Goal: Task Accomplishment & Management: Manage account settings

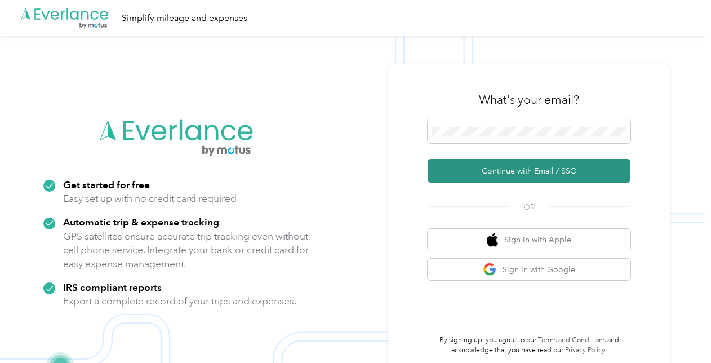
click at [553, 168] on button "Continue with Email / SSO" at bounding box center [528, 171] width 203 height 24
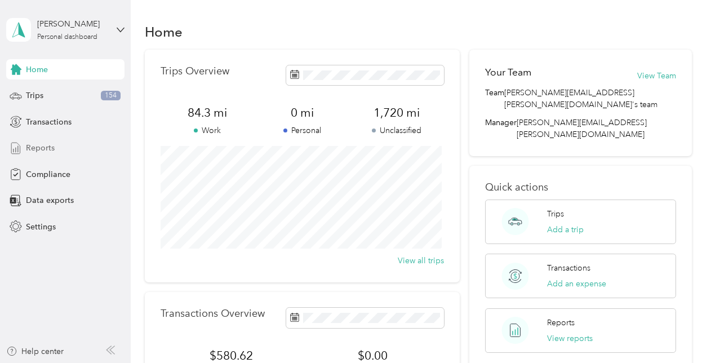
click at [50, 158] on div "Reports" at bounding box center [65, 148] width 118 height 20
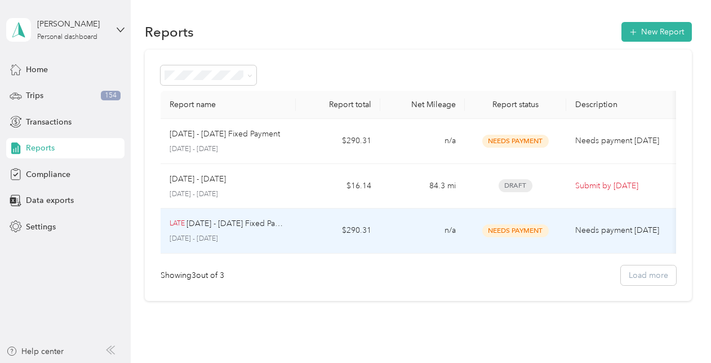
click at [511, 233] on span "Needs Payment" at bounding box center [515, 230] width 66 height 13
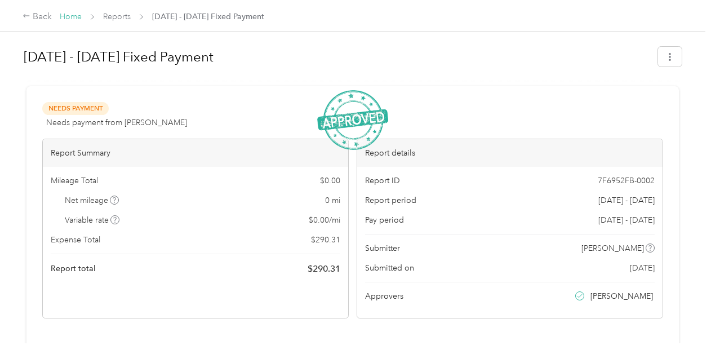
click at [70, 16] on link "Home" at bounding box center [71, 17] width 22 height 10
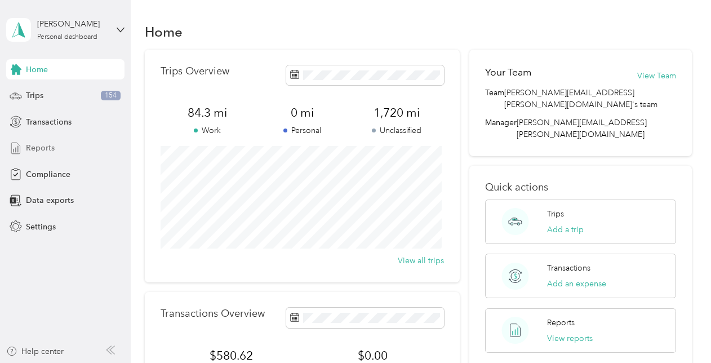
click at [48, 146] on span "Reports" at bounding box center [40, 148] width 29 height 12
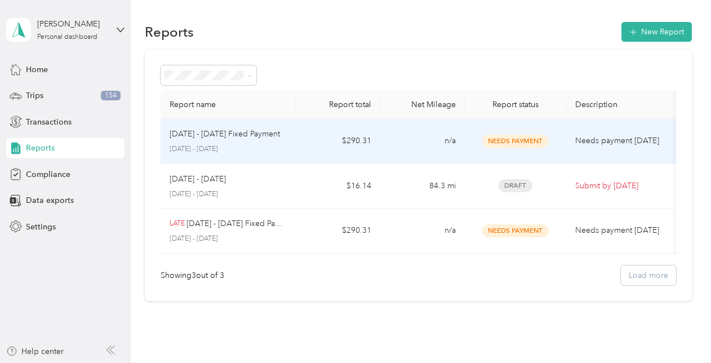
click at [613, 137] on p "Needs payment [DATE]" at bounding box center [622, 141] width 95 height 12
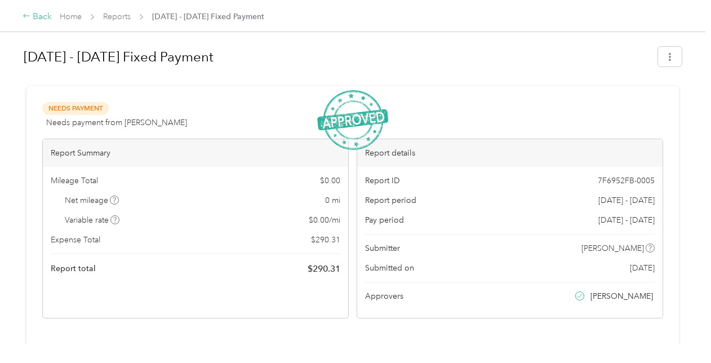
click at [41, 14] on div "Back" at bounding box center [37, 17] width 29 height 14
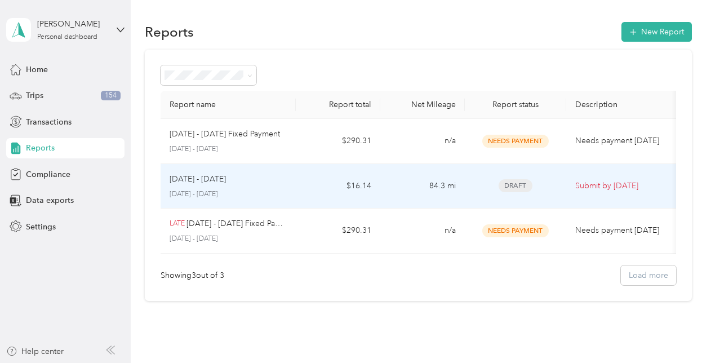
click at [219, 182] on p "[DATE] - [DATE]" at bounding box center [197, 179] width 56 height 12
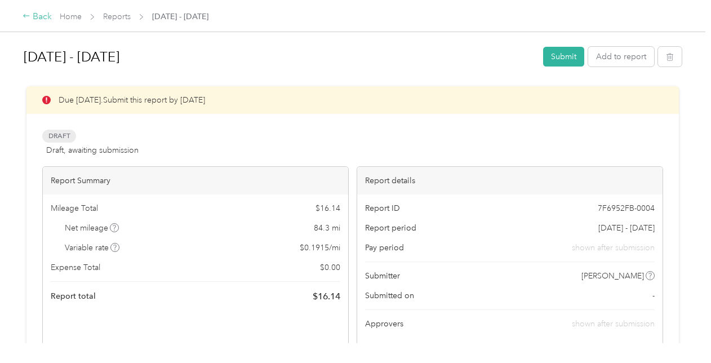
click at [45, 16] on div "Back" at bounding box center [37, 17] width 29 height 14
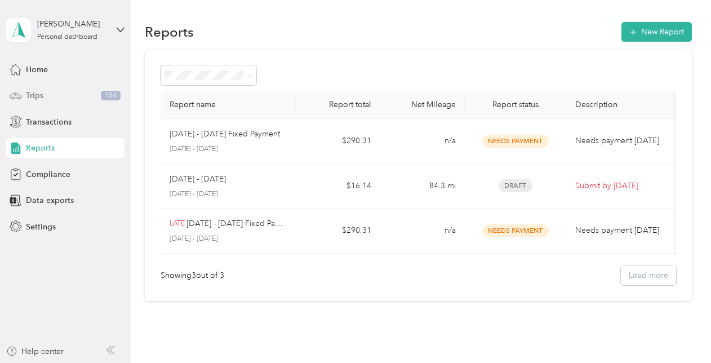
click at [53, 91] on div "Trips 154" at bounding box center [65, 96] width 118 height 20
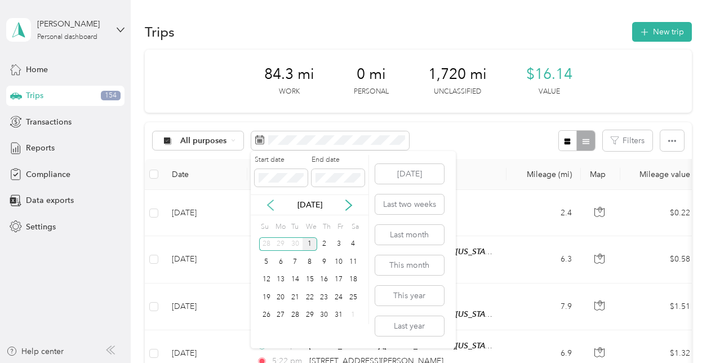
click at [271, 202] on icon at bounding box center [270, 205] width 6 height 10
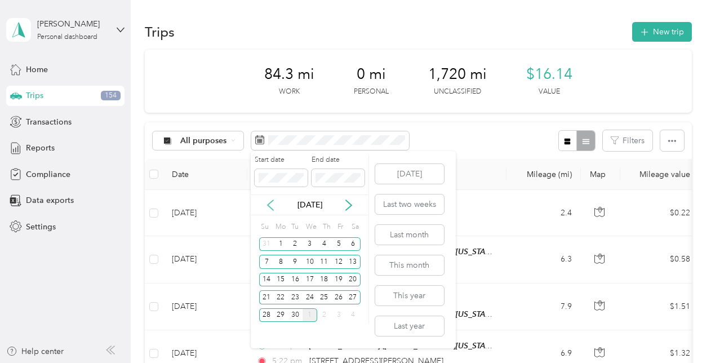
click at [273, 199] on icon at bounding box center [270, 204] width 11 height 11
click at [266, 298] on div "17" at bounding box center [266, 297] width 15 height 14
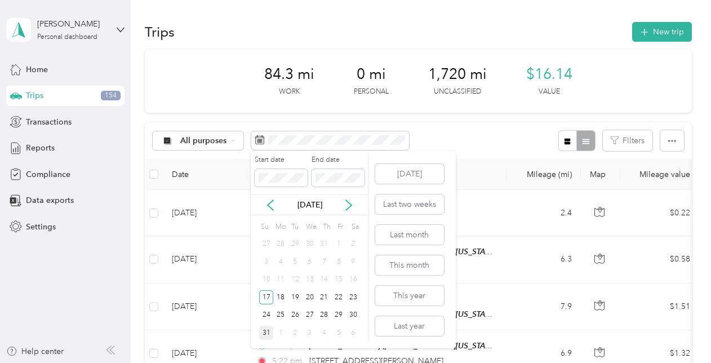
click at [267, 331] on div "31" at bounding box center [266, 332] width 15 height 14
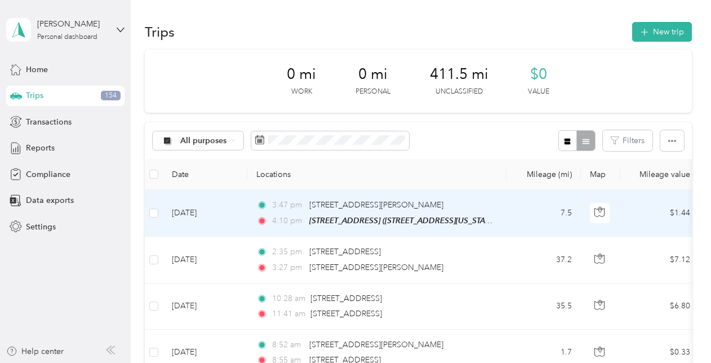
click at [158, 212] on td at bounding box center [154, 213] width 18 height 47
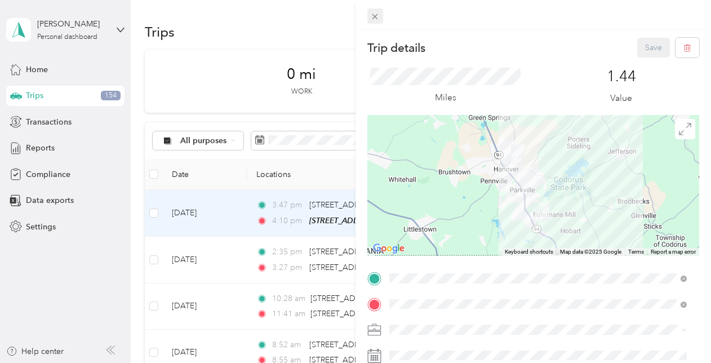
click at [374, 15] on icon at bounding box center [375, 17] width 10 height 10
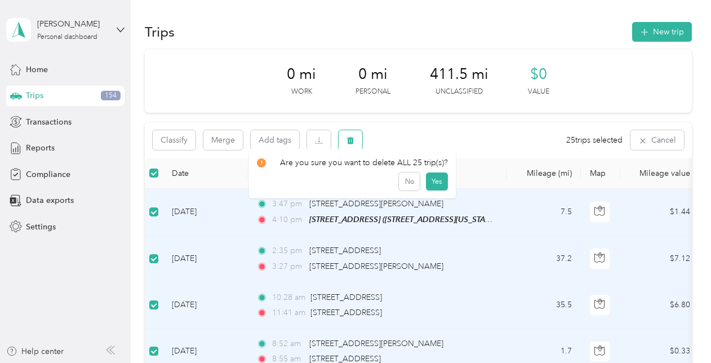
click at [346, 142] on icon "button" at bounding box center [350, 140] width 8 height 8
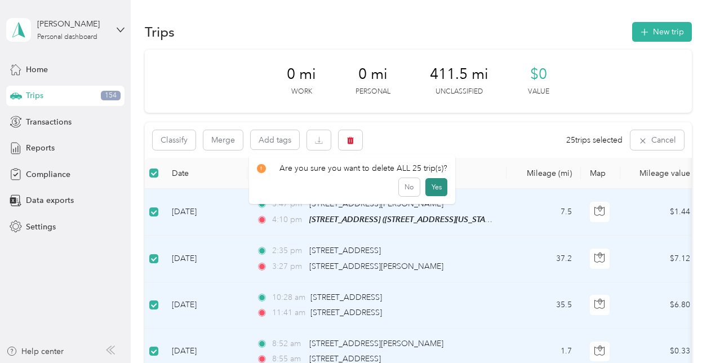
click at [431, 187] on button "Yes" at bounding box center [436, 187] width 22 height 18
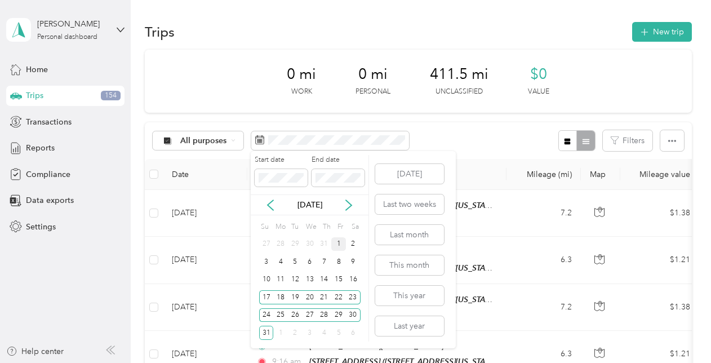
click at [340, 243] on div "1" at bounding box center [338, 244] width 15 height 14
click at [266, 330] on div "31" at bounding box center [266, 332] width 15 height 14
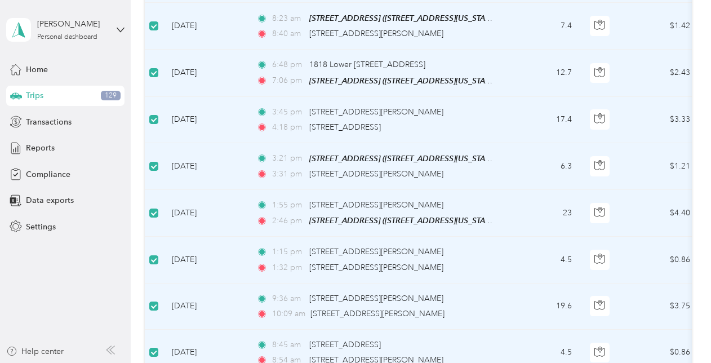
scroll to position [35, 0]
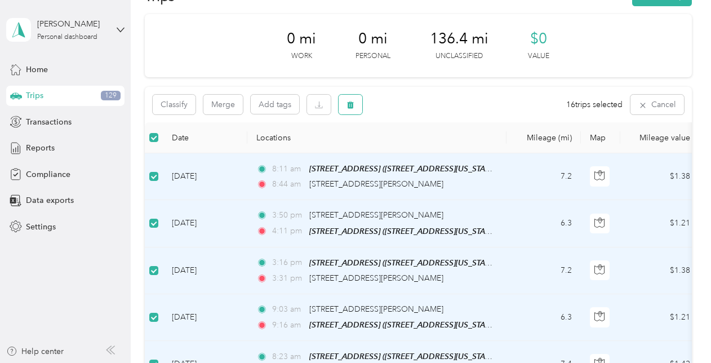
click at [349, 104] on icon "button" at bounding box center [350, 105] width 8 height 8
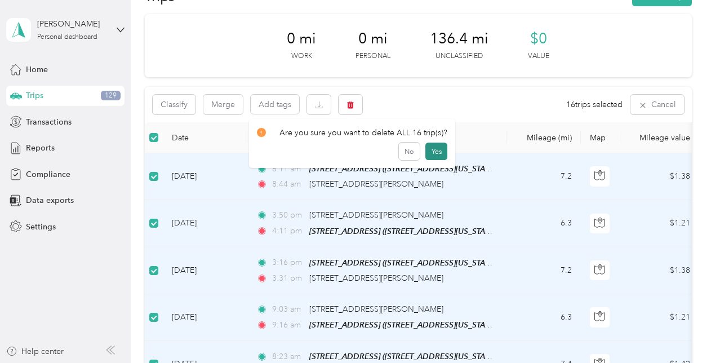
click at [436, 151] on button "Yes" at bounding box center [436, 151] width 22 height 18
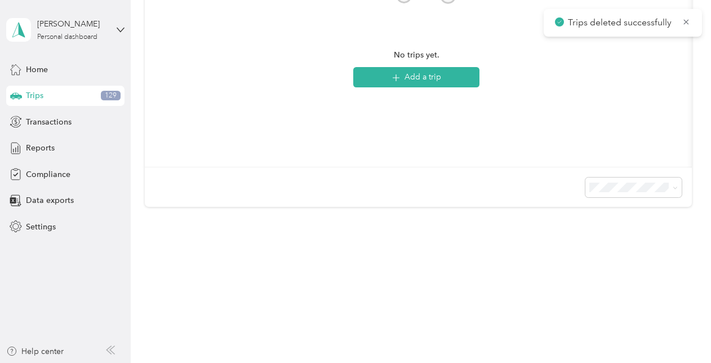
scroll to position [0, 0]
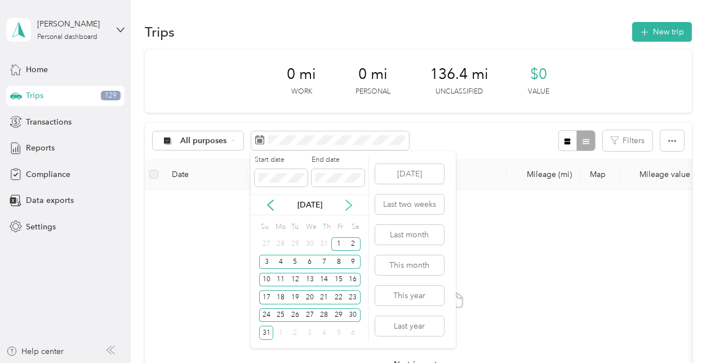
click at [349, 206] on icon at bounding box center [348, 204] width 11 height 11
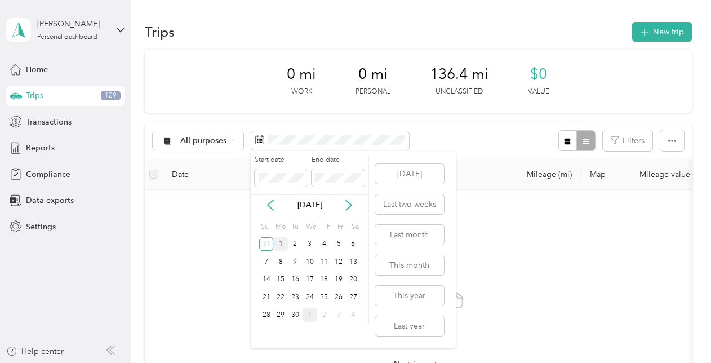
click at [282, 242] on div "1" at bounding box center [280, 244] width 15 height 14
click at [296, 312] on div "30" at bounding box center [295, 315] width 15 height 14
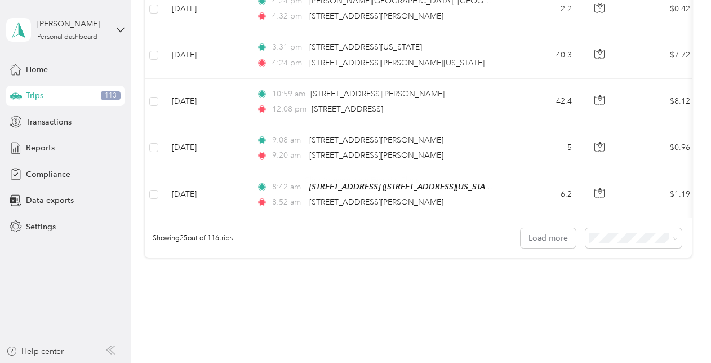
scroll to position [1184, 0]
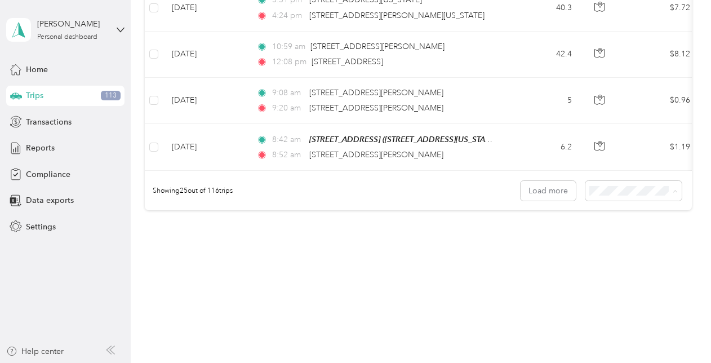
click at [626, 247] on span "100 per load" at bounding box center [613, 248] width 46 height 10
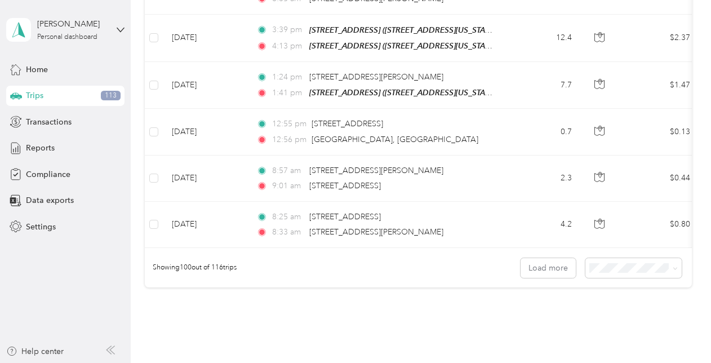
scroll to position [4643, 0]
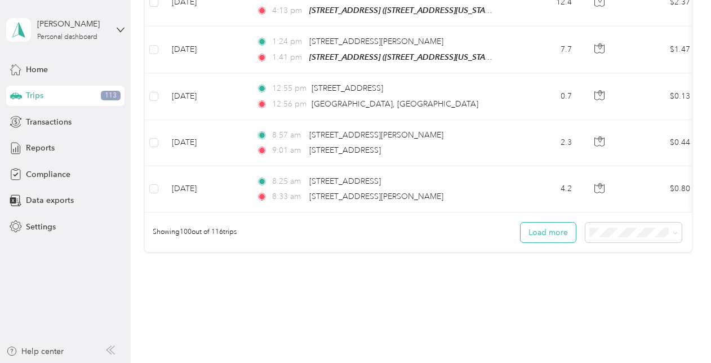
click at [541, 222] on button "Load more" at bounding box center [547, 232] width 55 height 20
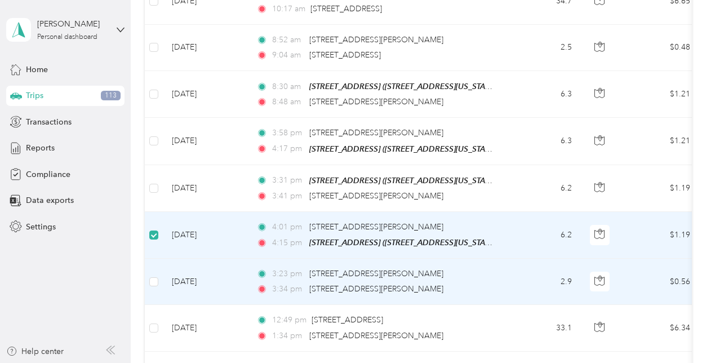
scroll to position [5155, 0]
click at [154, 276] on label at bounding box center [153, 282] width 9 height 12
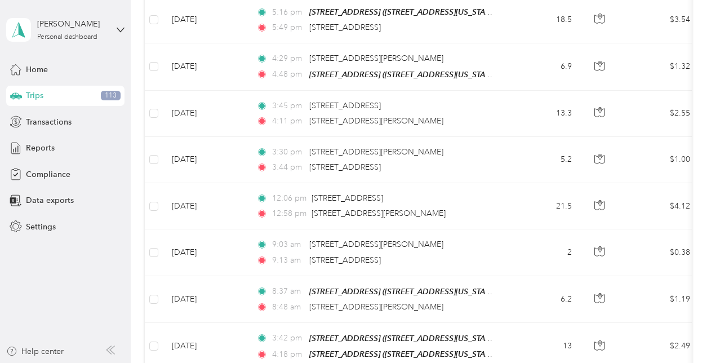
scroll to position [0, 0]
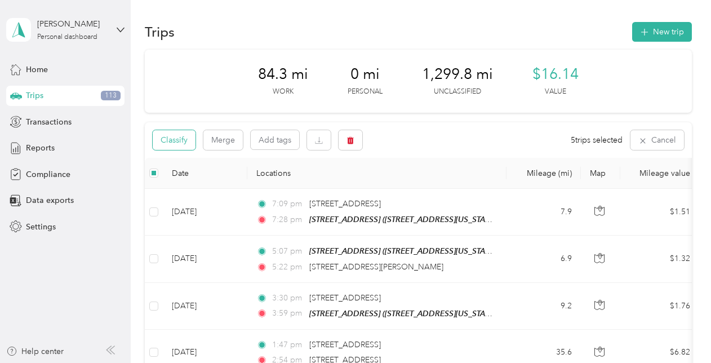
click at [169, 141] on button "Classify" at bounding box center [174, 140] width 43 height 20
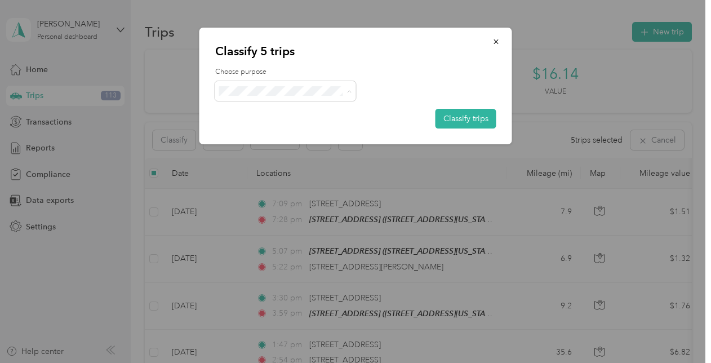
click at [291, 117] on li "Option Care Health" at bounding box center [285, 112] width 141 height 20
click at [476, 116] on button "Classify trips" at bounding box center [465, 119] width 61 height 20
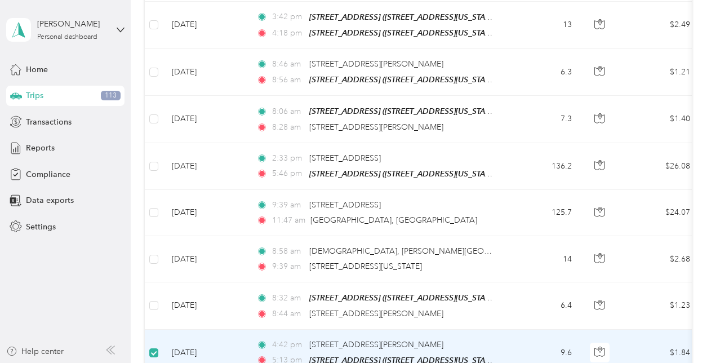
scroll to position [2564, 0]
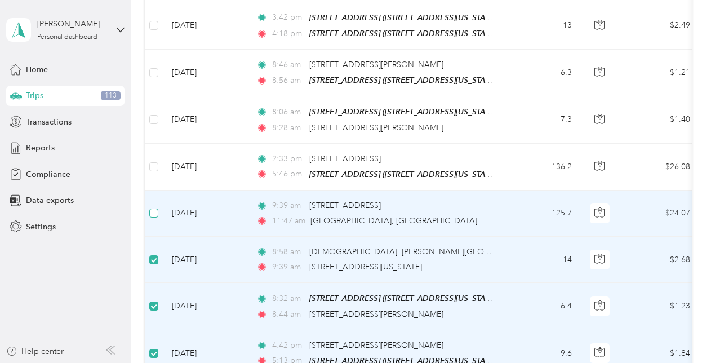
click at [153, 207] on label at bounding box center [153, 213] width 9 height 12
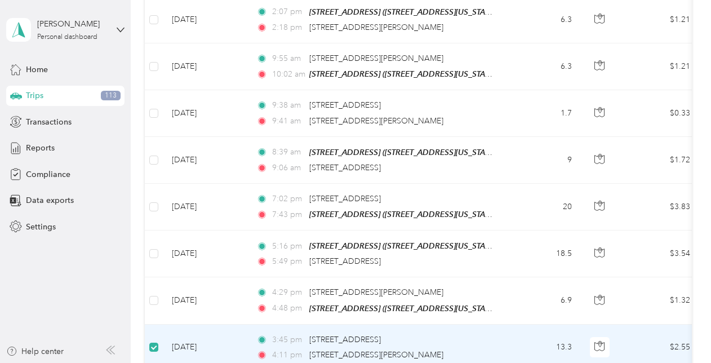
scroll to position [2001, 0]
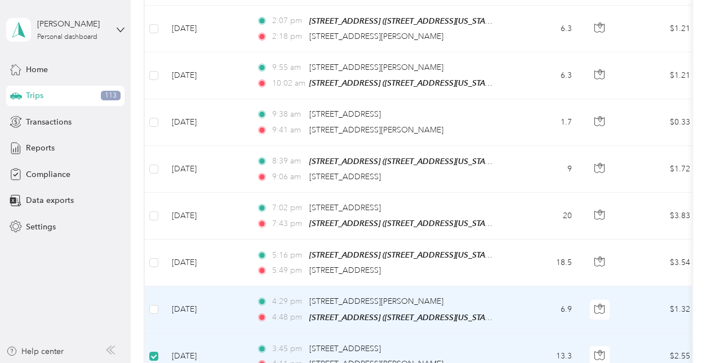
click at [148, 286] on td at bounding box center [154, 309] width 18 height 47
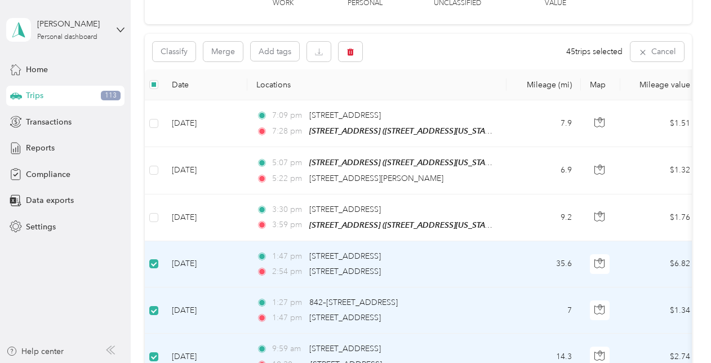
scroll to position [87, 0]
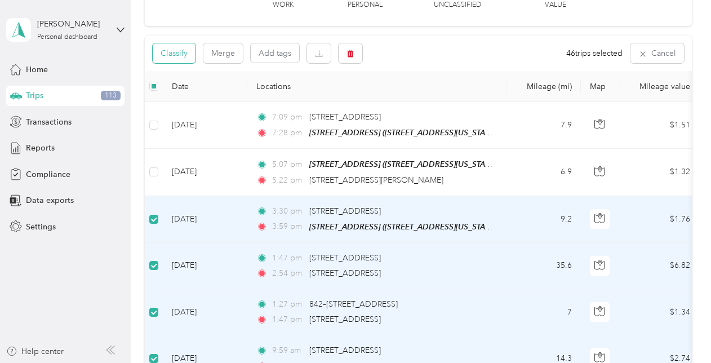
click at [177, 55] on button "Classify" at bounding box center [174, 53] width 43 height 20
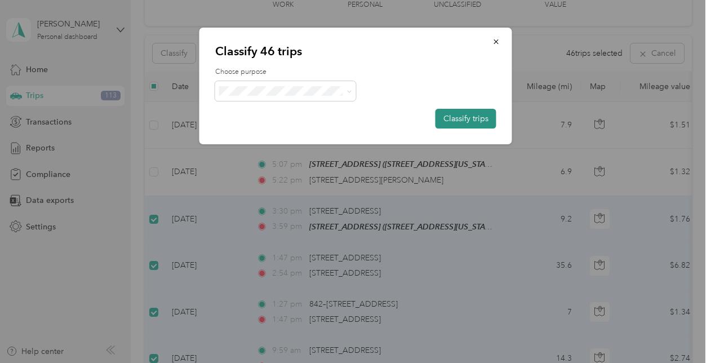
click at [478, 118] on button "Classify trips" at bounding box center [465, 119] width 61 height 20
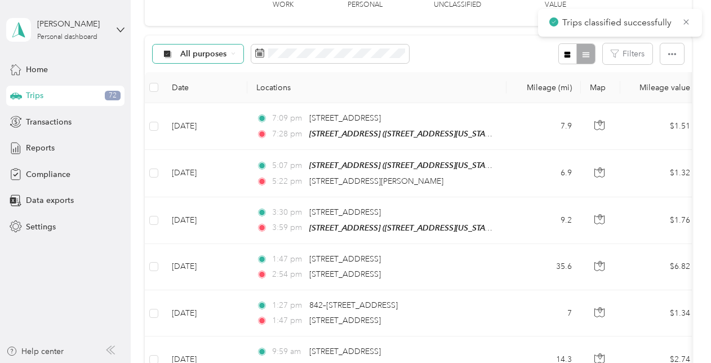
click at [212, 53] on span "All purposes" at bounding box center [203, 54] width 47 height 8
click at [222, 91] on span "Unclassified" at bounding box center [216, 93] width 73 height 12
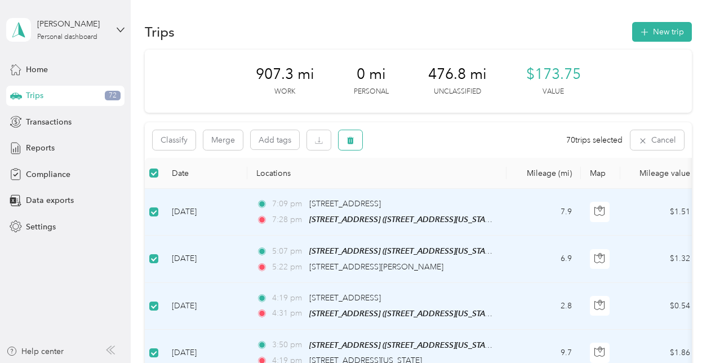
click at [348, 142] on icon "button" at bounding box center [350, 140] width 7 height 7
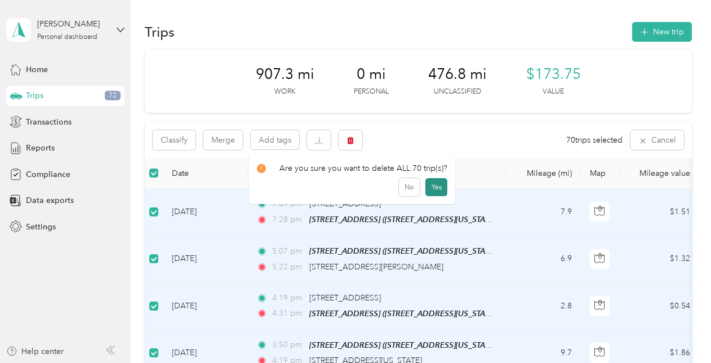
click at [433, 189] on button "Yes" at bounding box center [436, 187] width 22 height 18
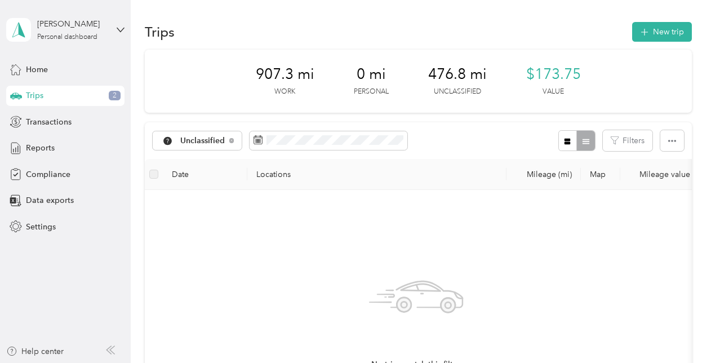
click at [81, 95] on div "Trips 2" at bounding box center [65, 96] width 118 height 20
click at [57, 74] on div "Home" at bounding box center [65, 69] width 118 height 20
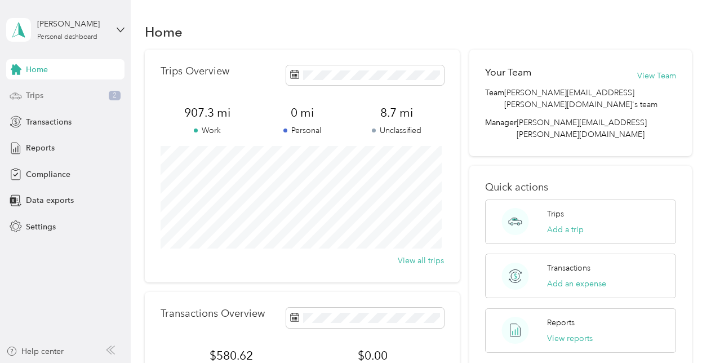
click at [70, 95] on div "Trips 2" at bounding box center [65, 96] width 118 height 20
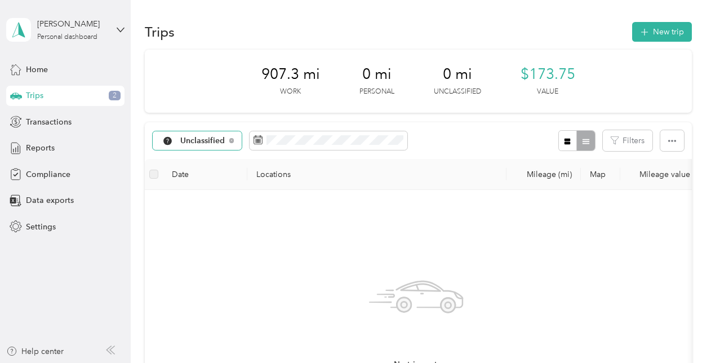
click at [185, 137] on span "Unclassified" at bounding box center [202, 141] width 45 height 8
click at [215, 162] on span "All purposes" at bounding box center [216, 161] width 73 height 12
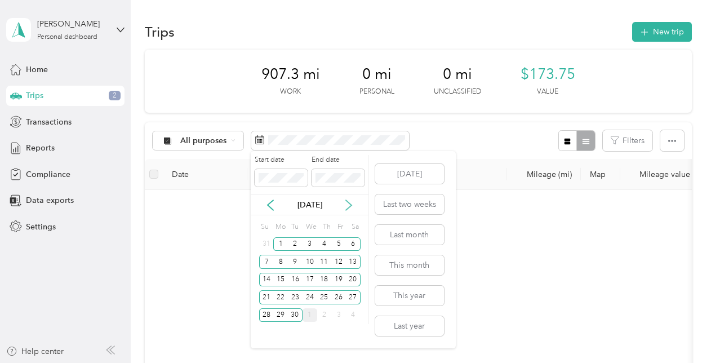
click at [347, 208] on icon at bounding box center [349, 205] width 6 height 10
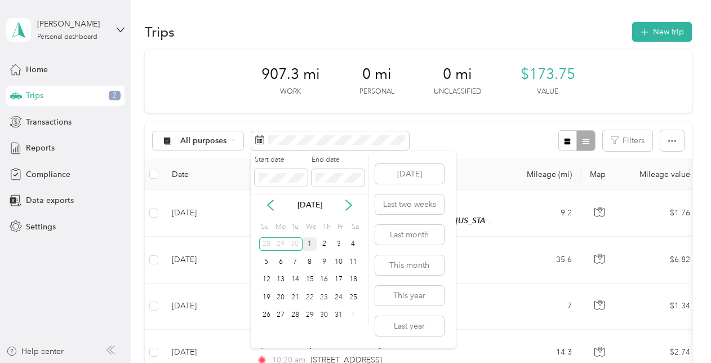
click at [310, 244] on div "1" at bounding box center [309, 244] width 15 height 14
click at [407, 176] on button "[DATE]" at bounding box center [409, 174] width 69 height 20
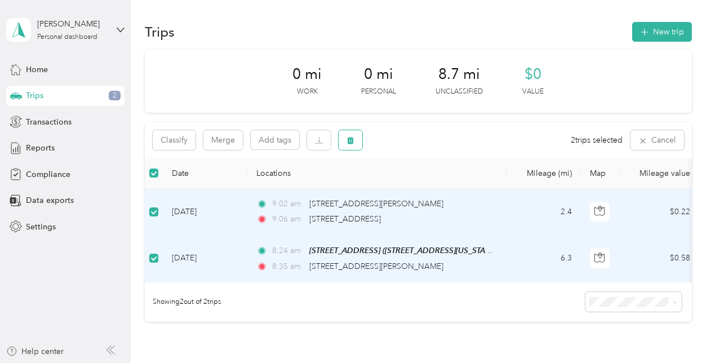
click at [353, 144] on icon "button" at bounding box center [350, 140] width 7 height 7
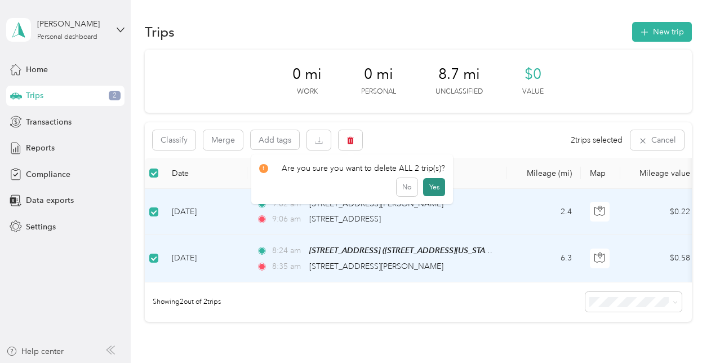
click at [429, 187] on button "Yes" at bounding box center [434, 187] width 22 height 18
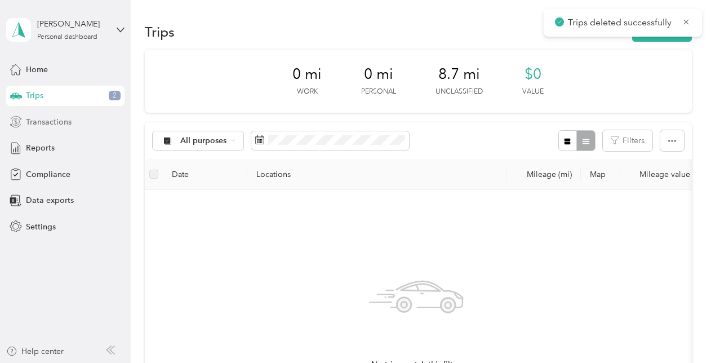
click at [54, 122] on span "Transactions" at bounding box center [49, 122] width 46 height 12
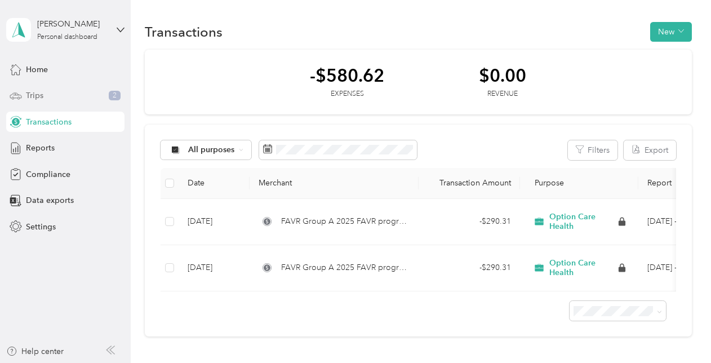
click at [43, 95] on div "Trips 2" at bounding box center [65, 96] width 118 height 20
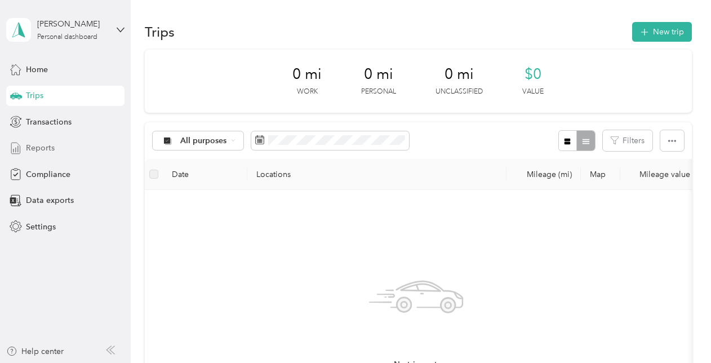
click at [46, 155] on div "Reports" at bounding box center [65, 148] width 118 height 20
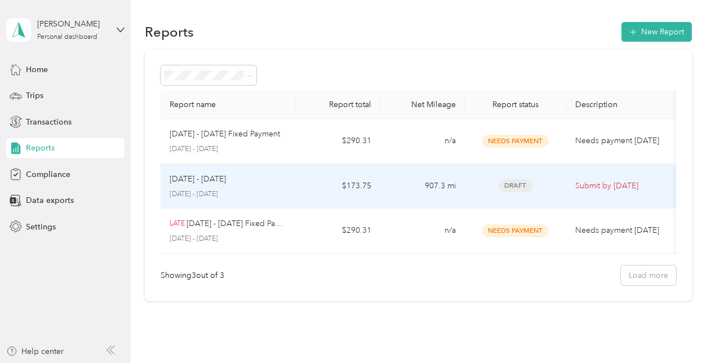
click at [617, 186] on p "Submit by [DATE]" at bounding box center [622, 186] width 95 height 12
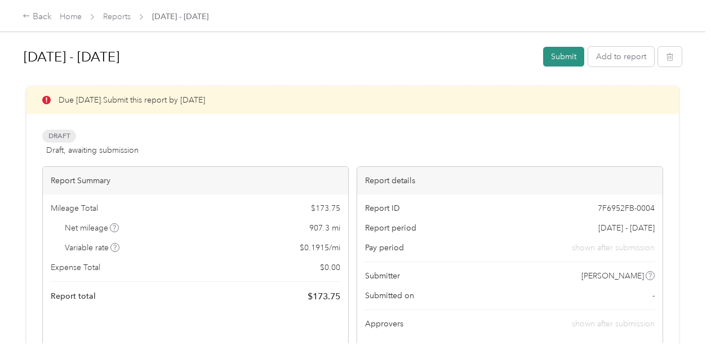
click at [550, 54] on button "Submit" at bounding box center [563, 57] width 41 height 20
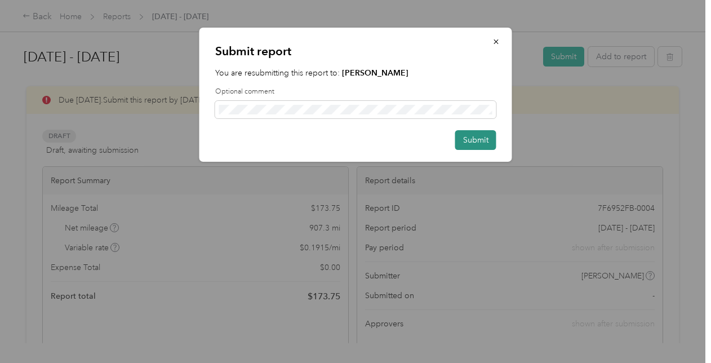
click at [471, 132] on button "Submit" at bounding box center [475, 140] width 41 height 20
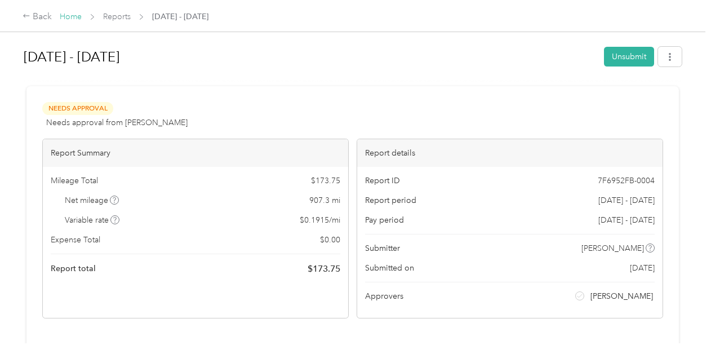
click at [79, 16] on link "Home" at bounding box center [71, 17] width 22 height 10
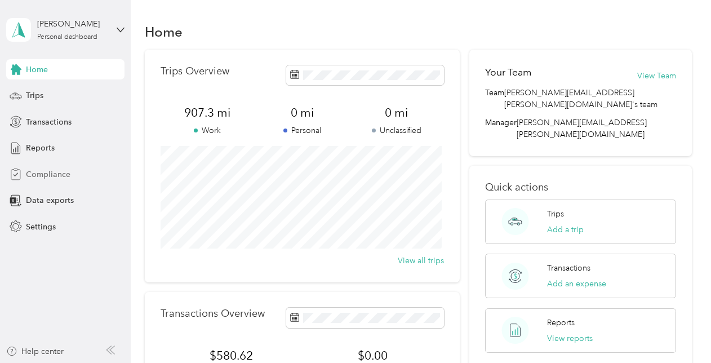
click at [39, 177] on span "Compliance" at bounding box center [48, 174] width 44 height 12
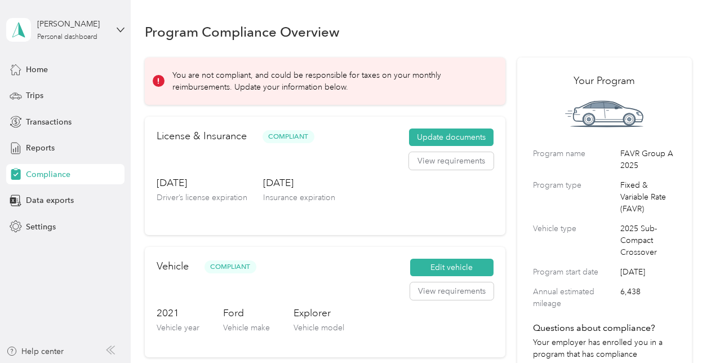
click at [224, 84] on p "You are not compliant, and could be responsible for taxes on your monthly reimb…" at bounding box center [330, 81] width 317 height 24
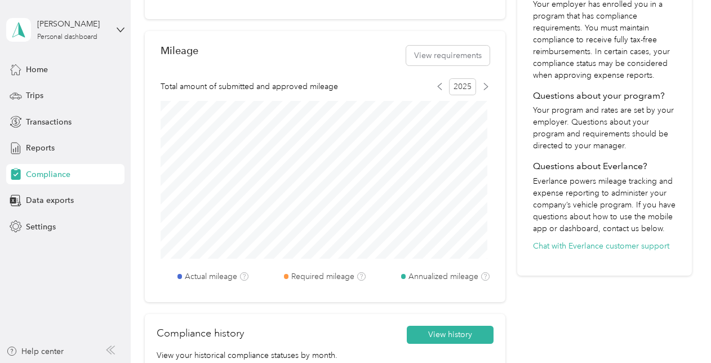
scroll to position [480, 0]
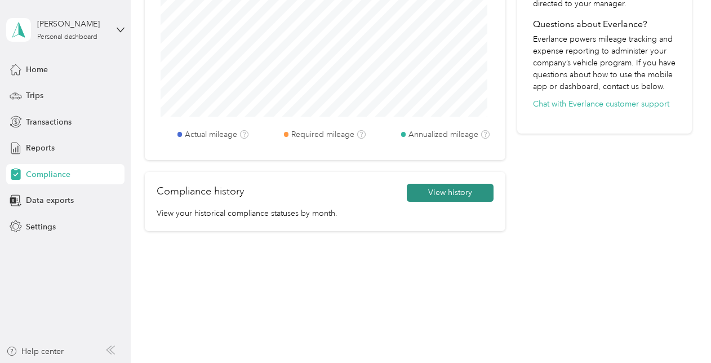
click at [464, 191] on button "View history" at bounding box center [450, 193] width 87 height 18
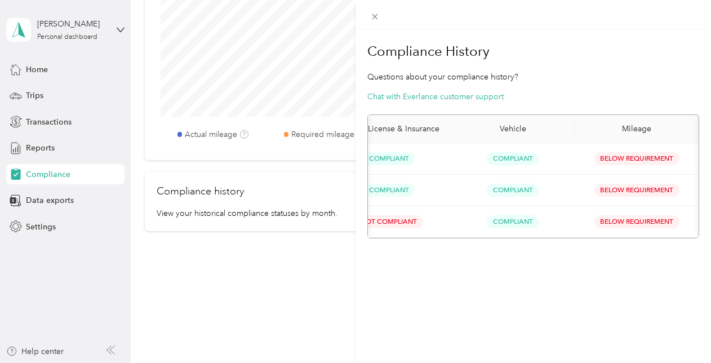
scroll to position [0, 117]
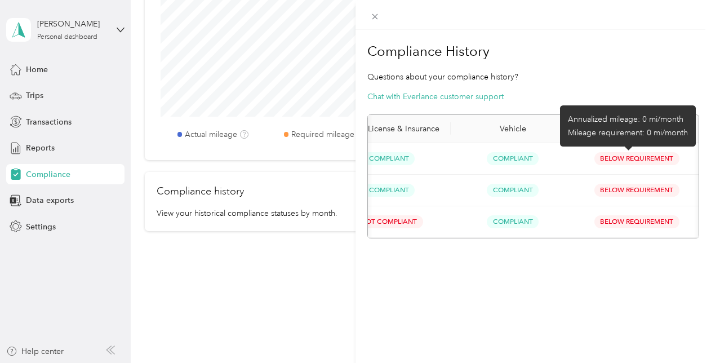
click at [632, 153] on span "Below Requirement" at bounding box center [636, 158] width 85 height 13
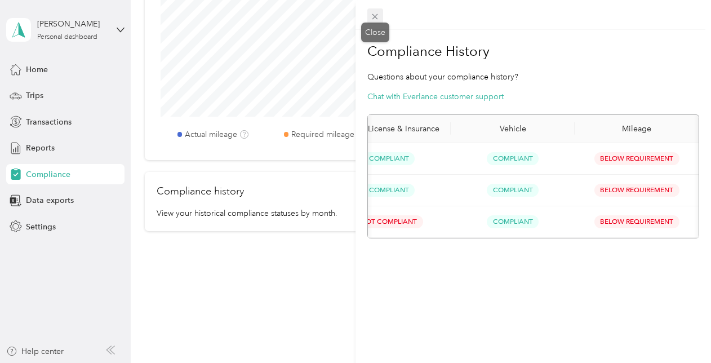
click at [371, 11] on span at bounding box center [375, 16] width 16 height 16
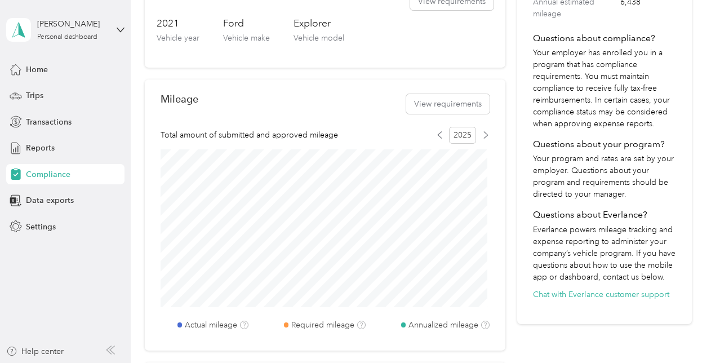
scroll to position [225, 0]
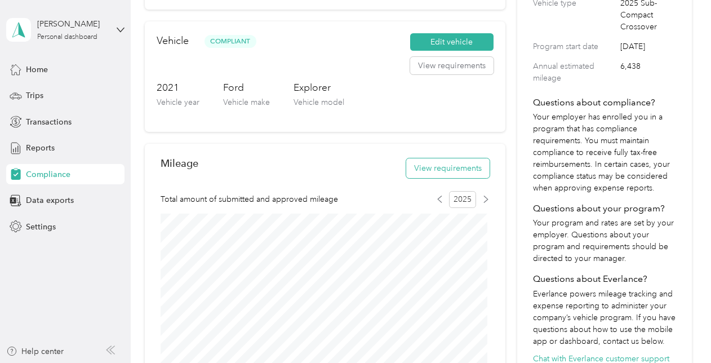
click at [453, 169] on button "View requirements" at bounding box center [447, 168] width 83 height 20
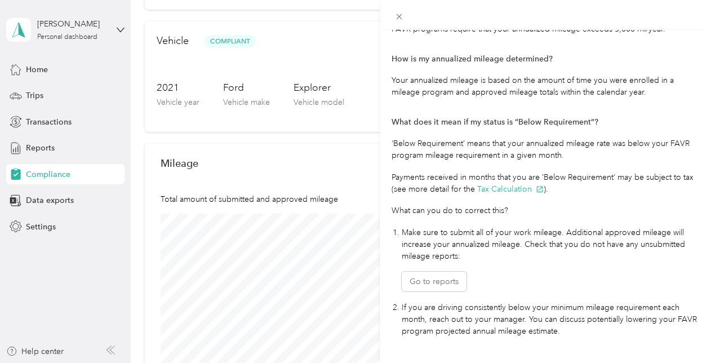
scroll to position [284, 0]
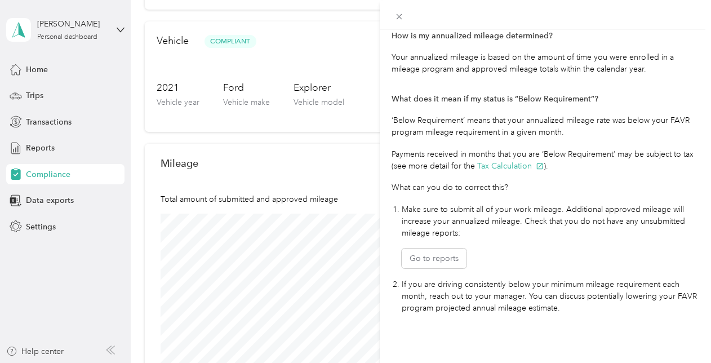
click at [21, 154] on div "Mileage Requirements These requirements are set by your Company. If you have an…" at bounding box center [355, 181] width 711 height 363
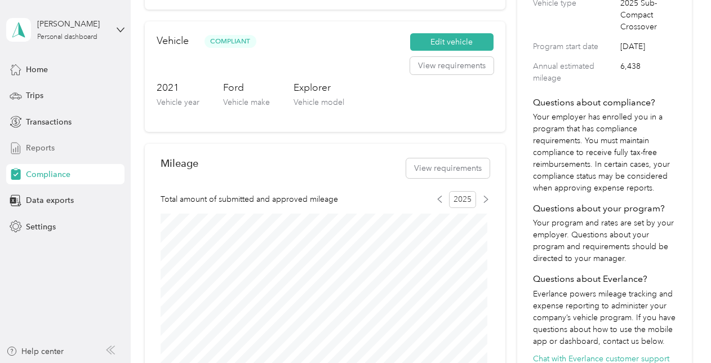
click at [39, 149] on span "Reports" at bounding box center [40, 148] width 29 height 12
